Goal: Navigation & Orientation: Find specific page/section

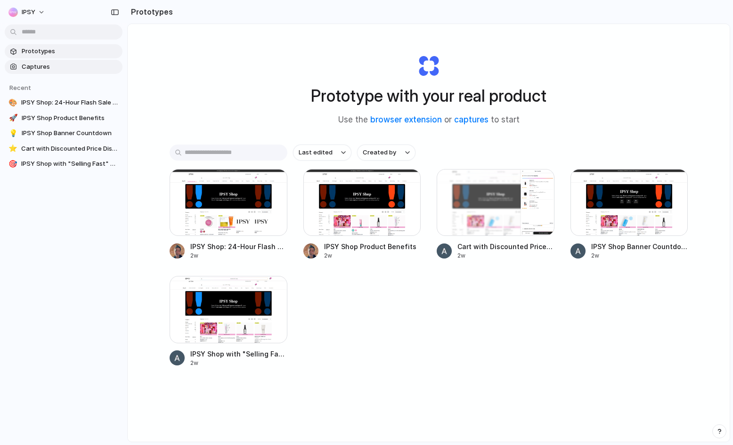
click at [38, 64] on span "Captures" at bounding box center [70, 66] width 97 height 9
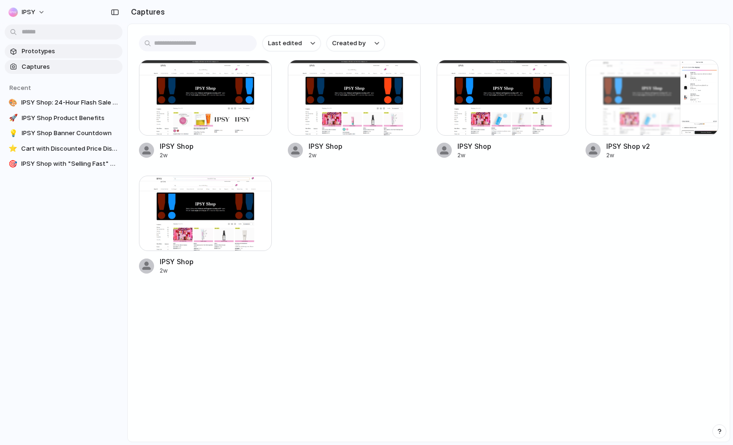
click at [43, 54] on span "Prototypes" at bounding box center [70, 51] width 97 height 9
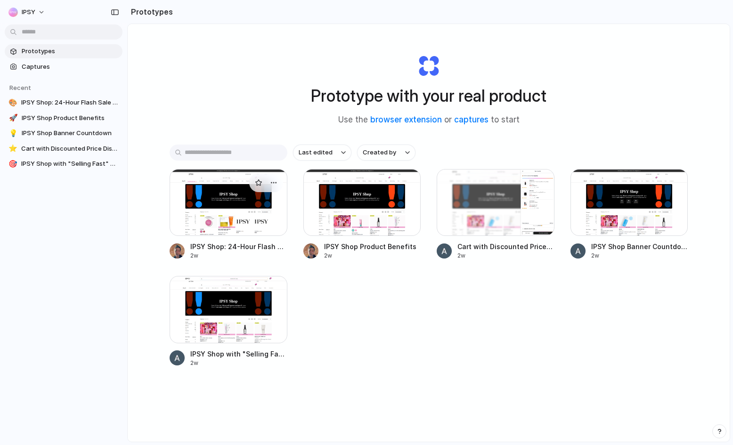
click at [260, 210] on div at bounding box center [229, 202] width 118 height 67
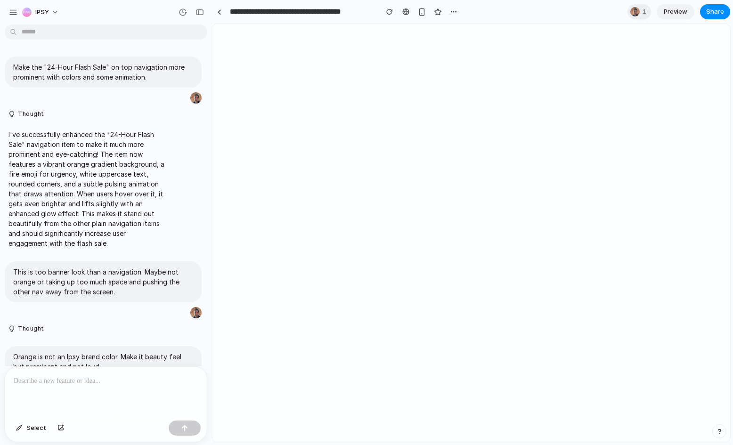
scroll to position [314, 0]
